Goal: Navigation & Orientation: Understand site structure

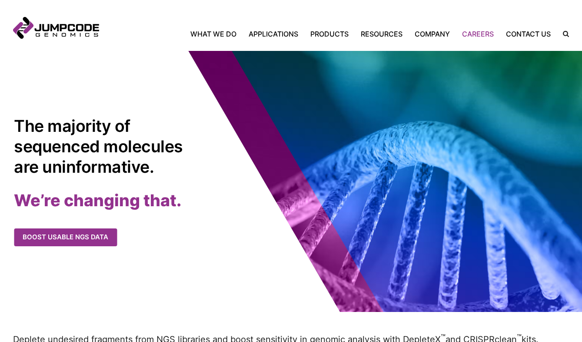
click at [477, 36] on link "Careers" at bounding box center [478, 34] width 44 height 10
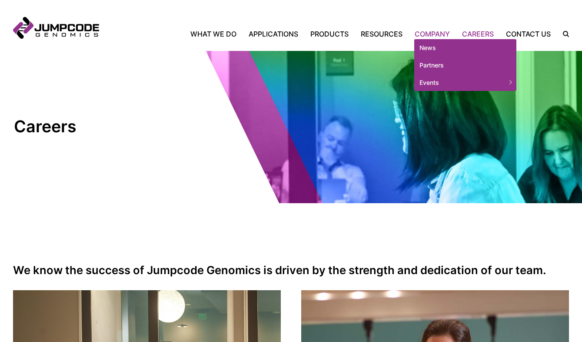
click at [436, 32] on link "Company" at bounding box center [431, 34] width 47 height 10
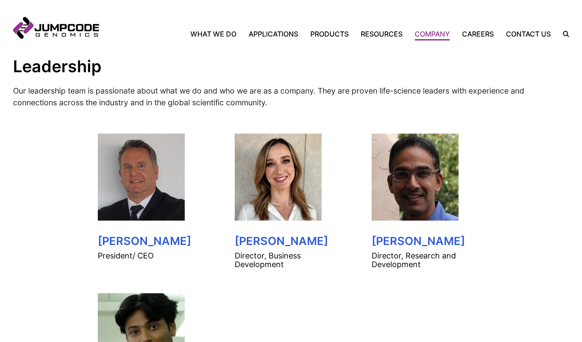
scroll to position [385, 0]
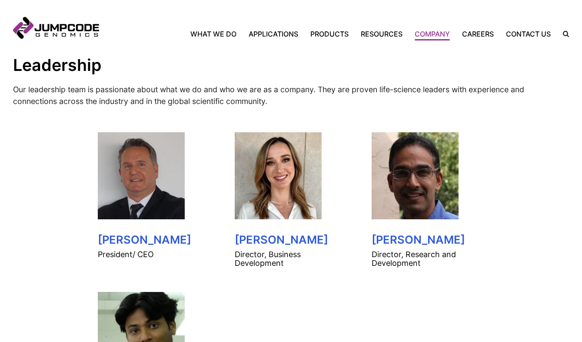
click at [284, 239] on h3 "Lee Lieberman" at bounding box center [291, 239] width 113 height 13
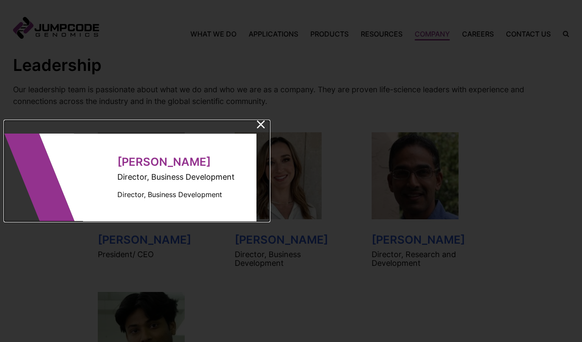
click at [260, 121] on icon at bounding box center [261, 124] width 8 height 8
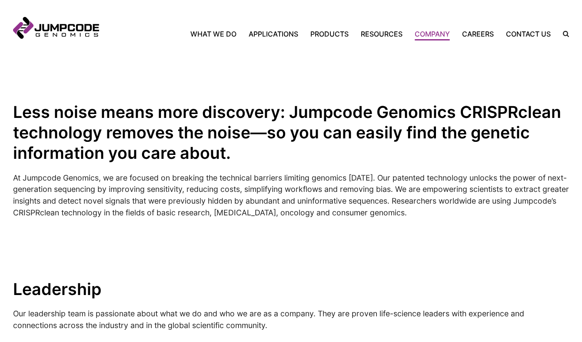
scroll to position [0, 0]
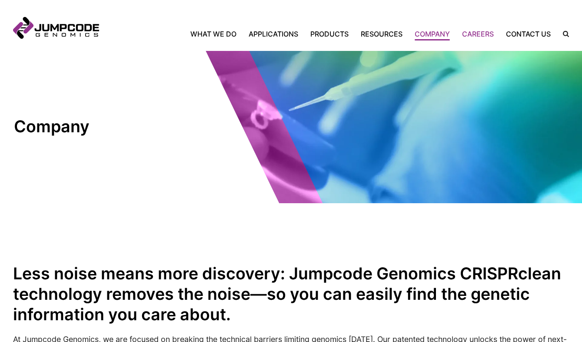
click at [477, 37] on link "Careers" at bounding box center [478, 34] width 44 height 10
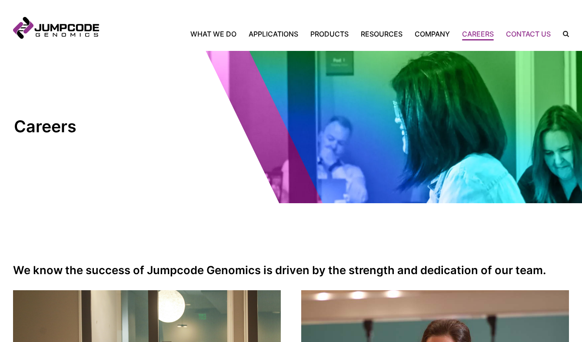
click at [528, 37] on link "Contact Us" at bounding box center [528, 34] width 57 height 10
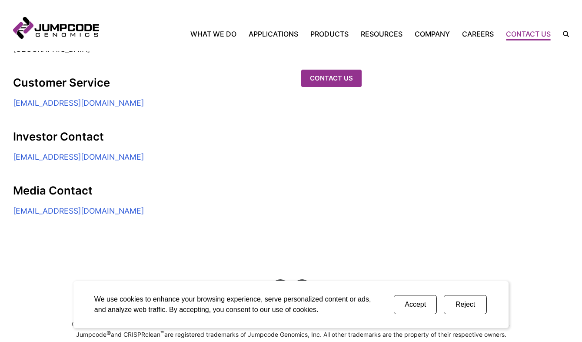
scroll to position [271, 0]
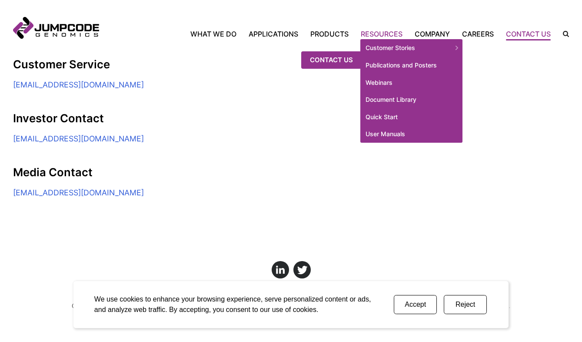
click at [379, 36] on link "Resources" at bounding box center [382, 34] width 54 height 10
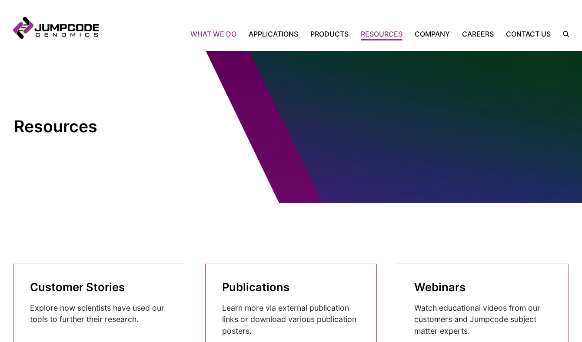
click at [223, 37] on link "What We Do" at bounding box center [216, 34] width 52 height 10
